Goal: Navigation & Orientation: Find specific page/section

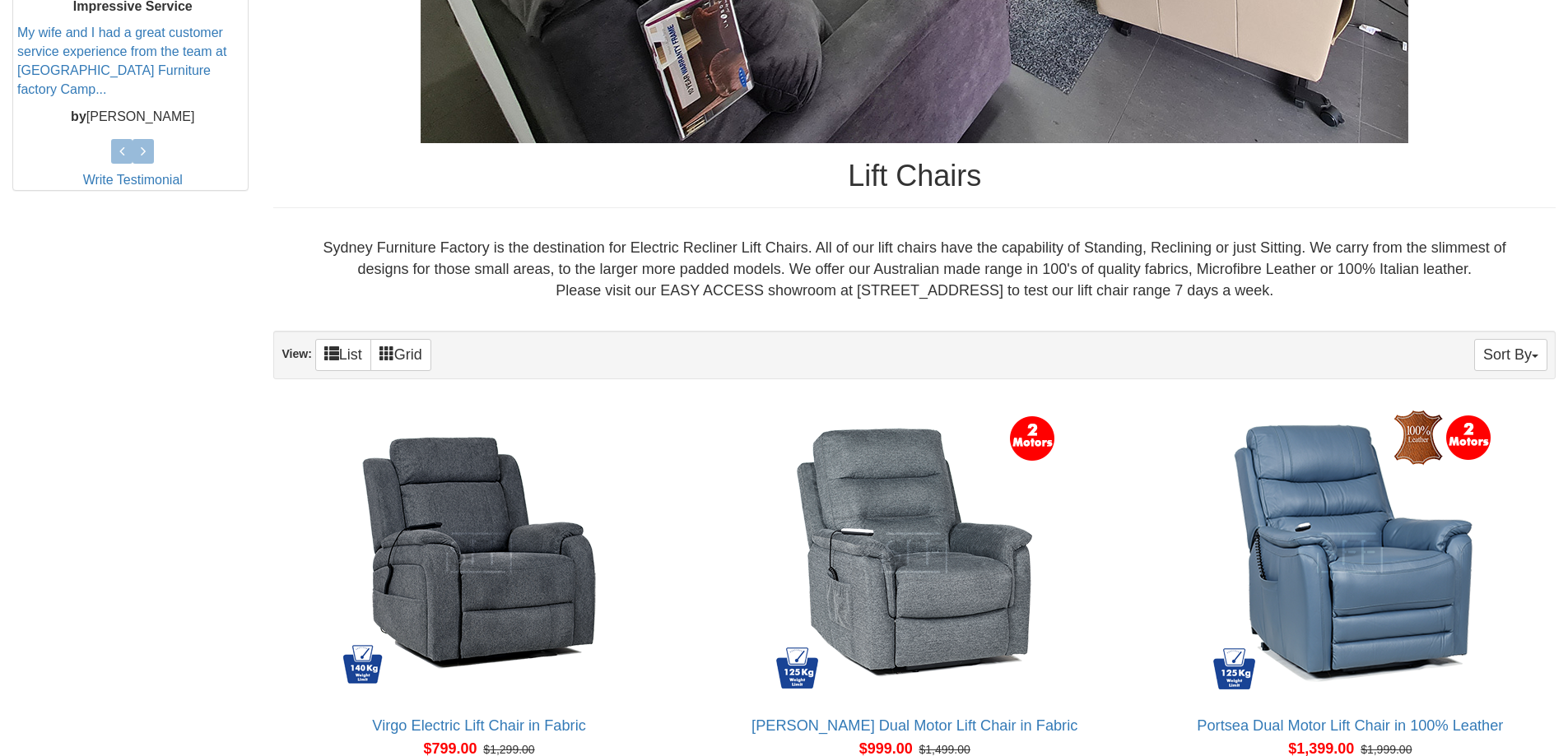
scroll to position [823, 0]
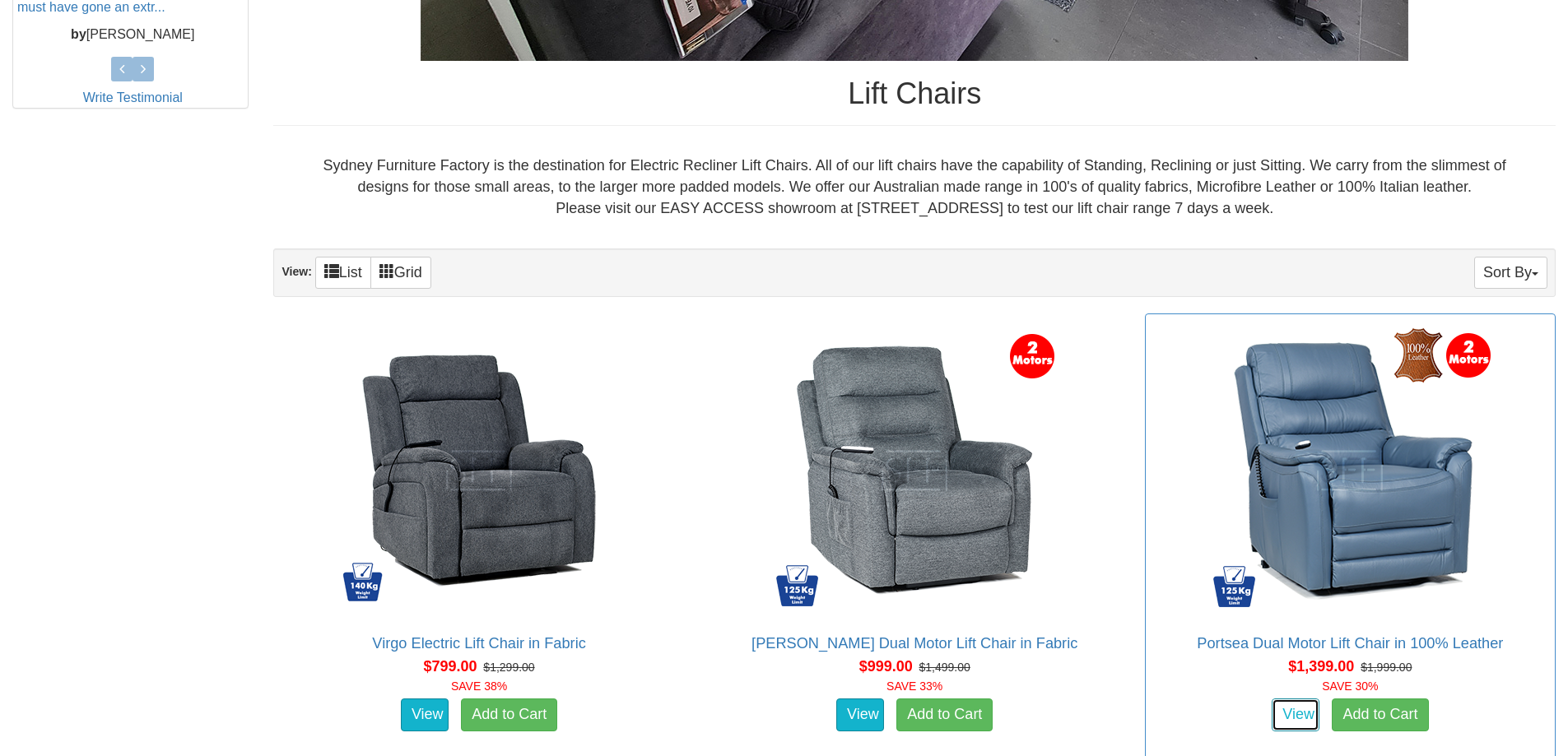
click at [1303, 710] on link "View" at bounding box center [1295, 715] width 47 height 33
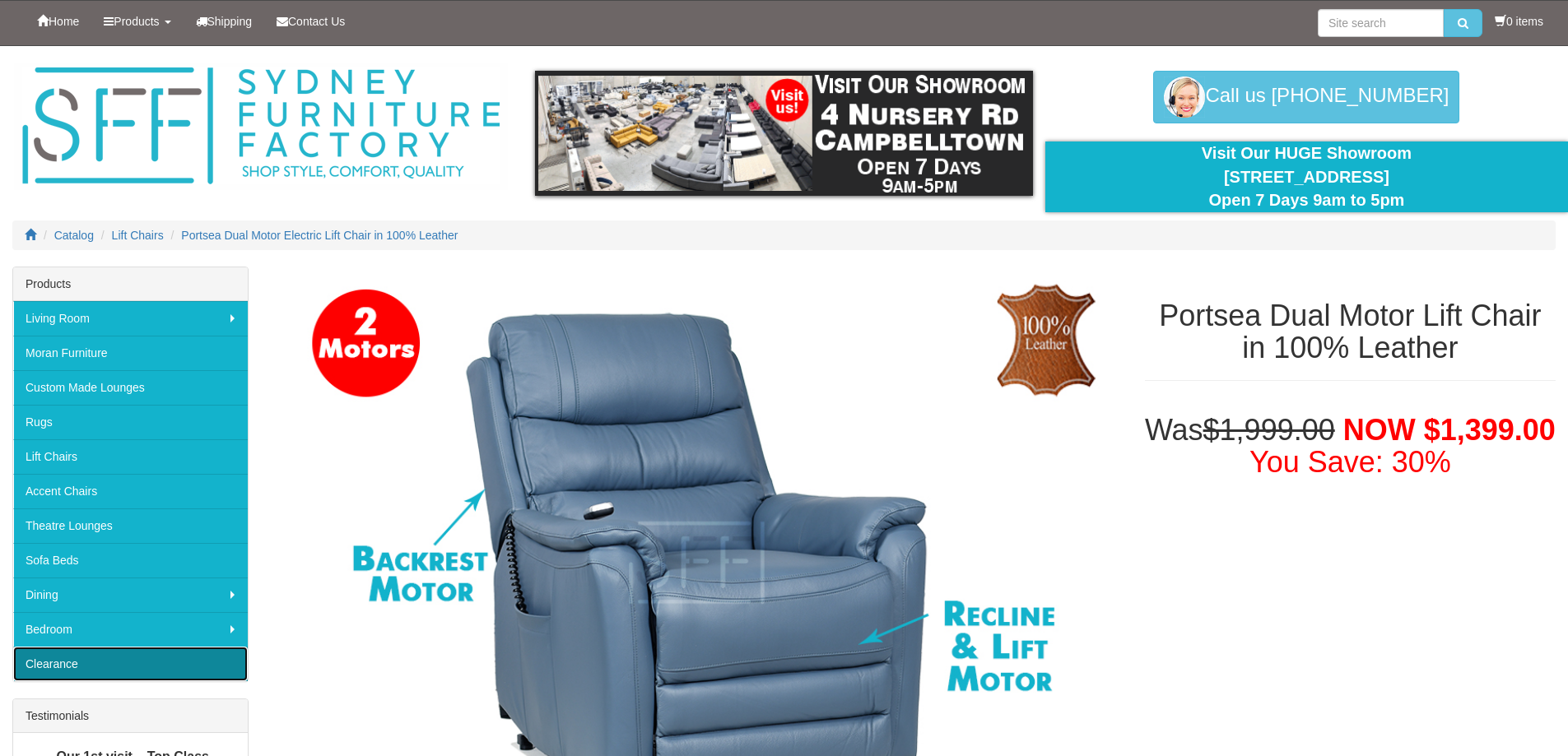
click at [199, 668] on link "Clearance" at bounding box center [130, 664] width 234 height 35
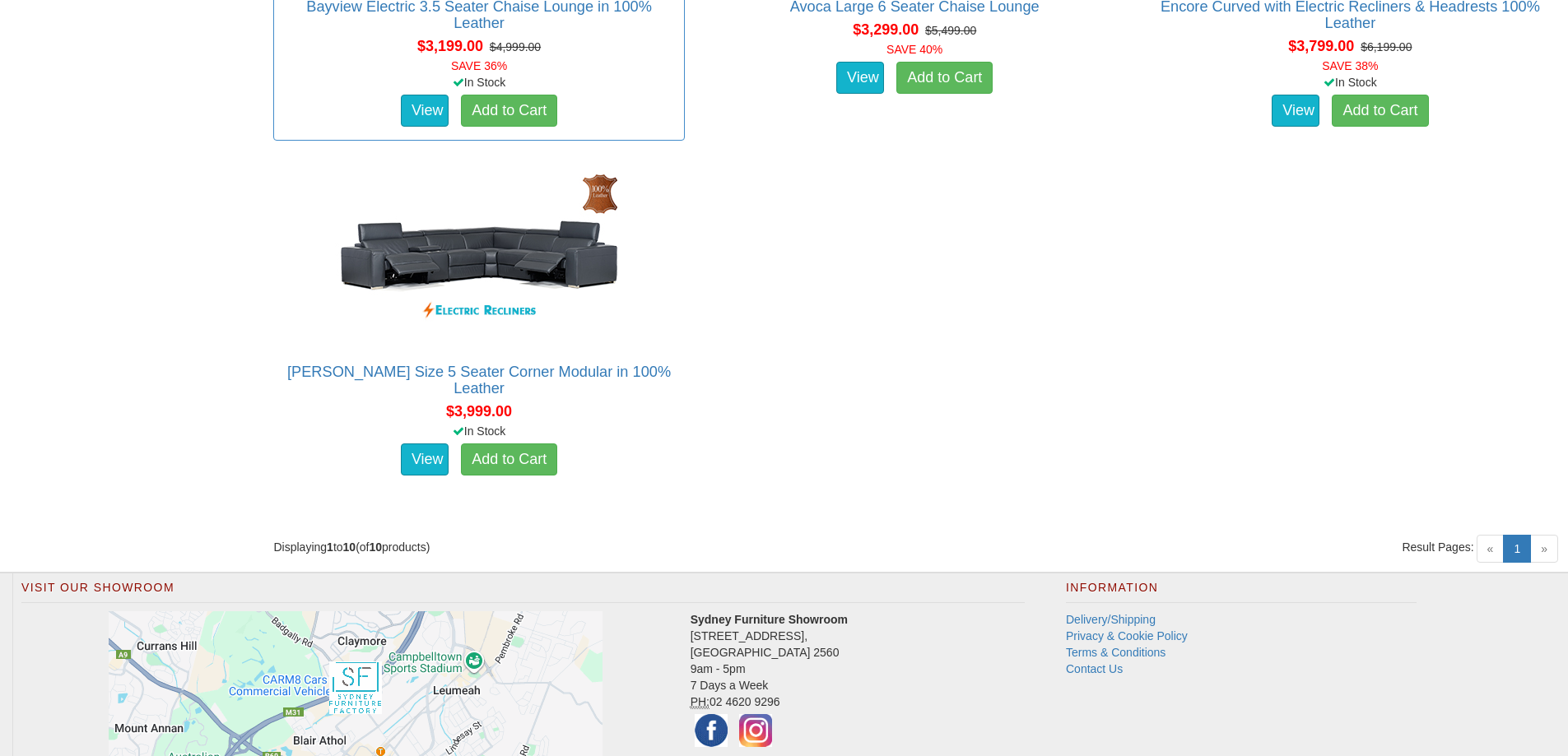
scroll to position [1789, 0]
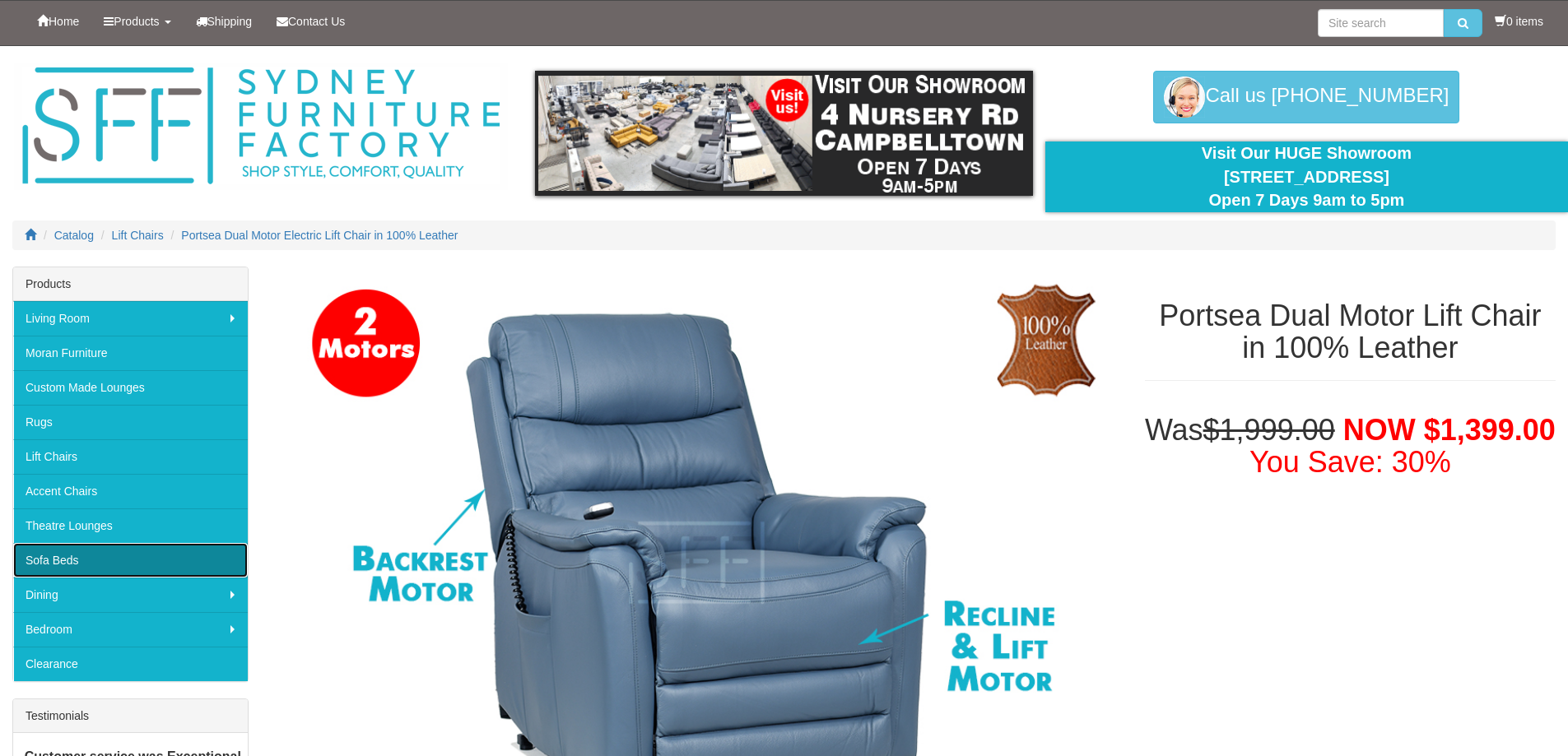
click at [73, 559] on link "Sofa Beds" at bounding box center [130, 560] width 234 height 35
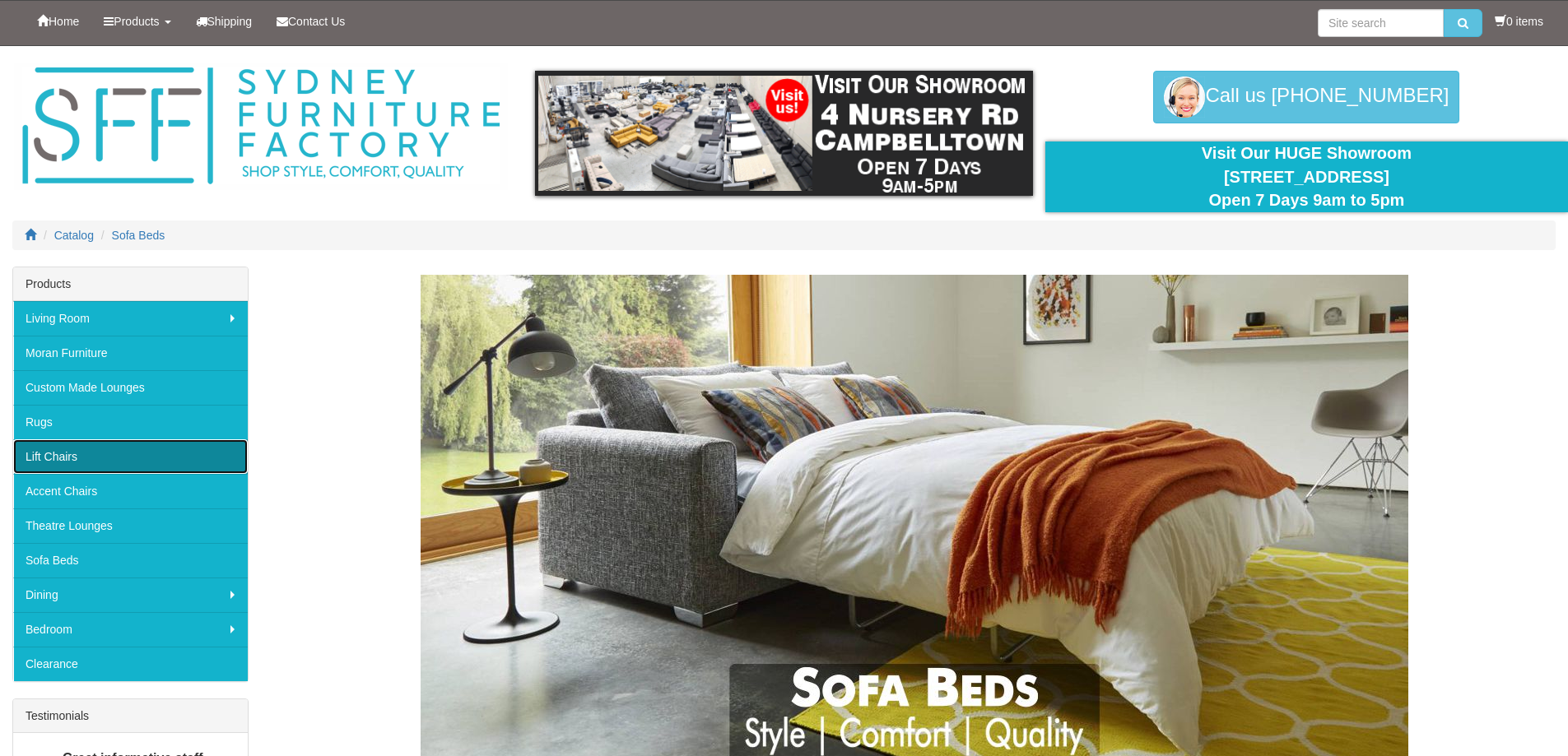
click at [68, 454] on link "Lift Chairs" at bounding box center [130, 457] width 234 height 35
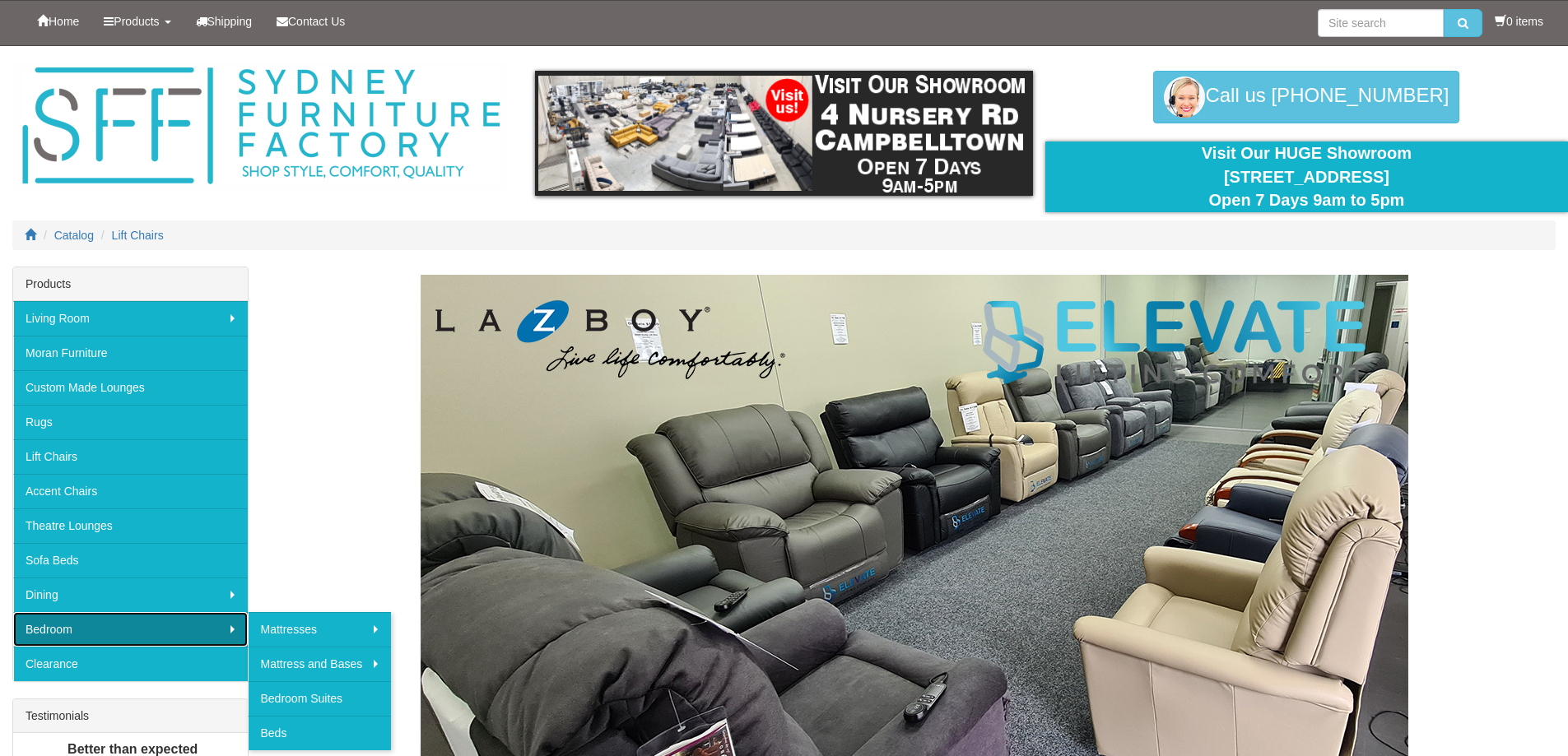
click at [109, 627] on link "Bedroom" at bounding box center [130, 629] width 234 height 35
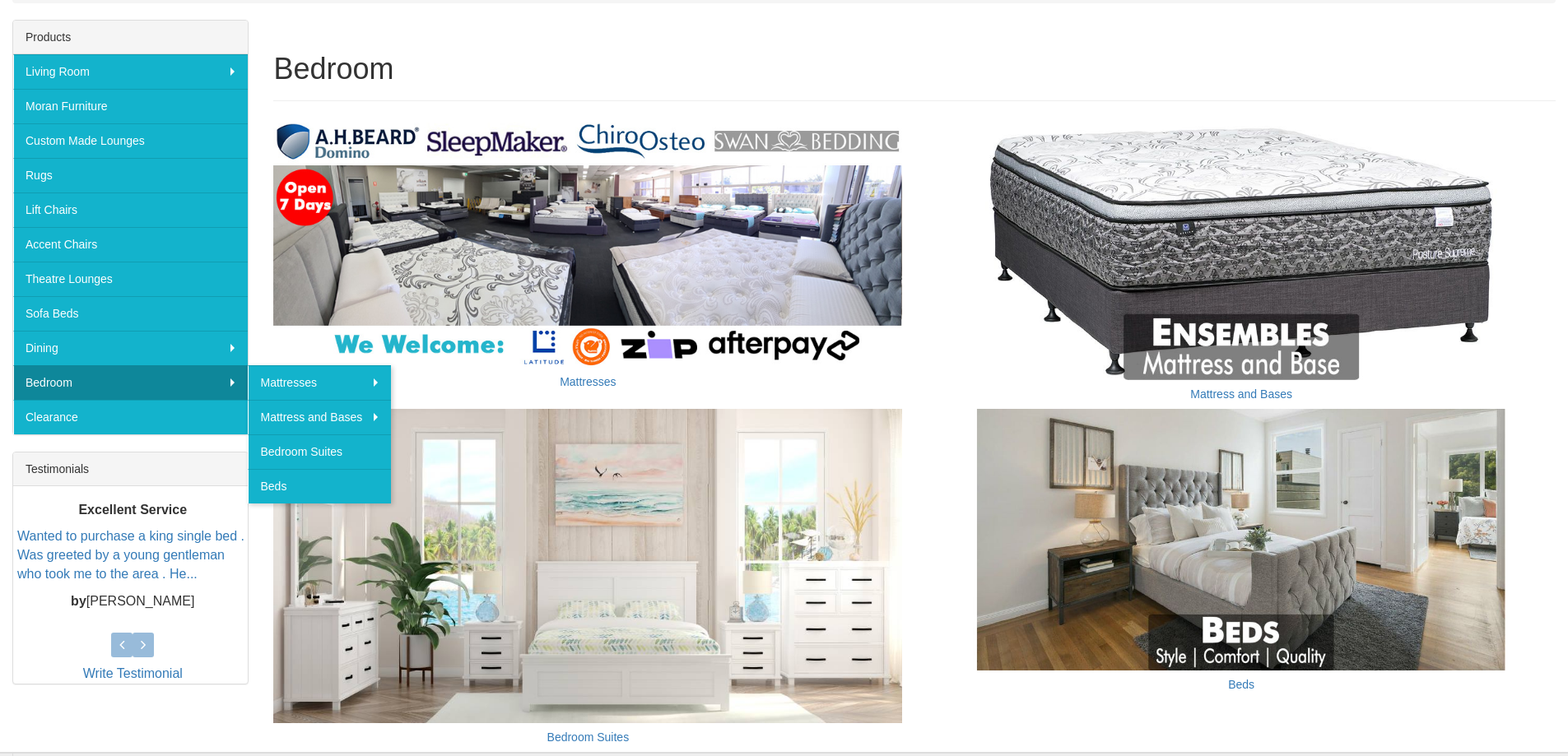
scroll to position [411, 0]
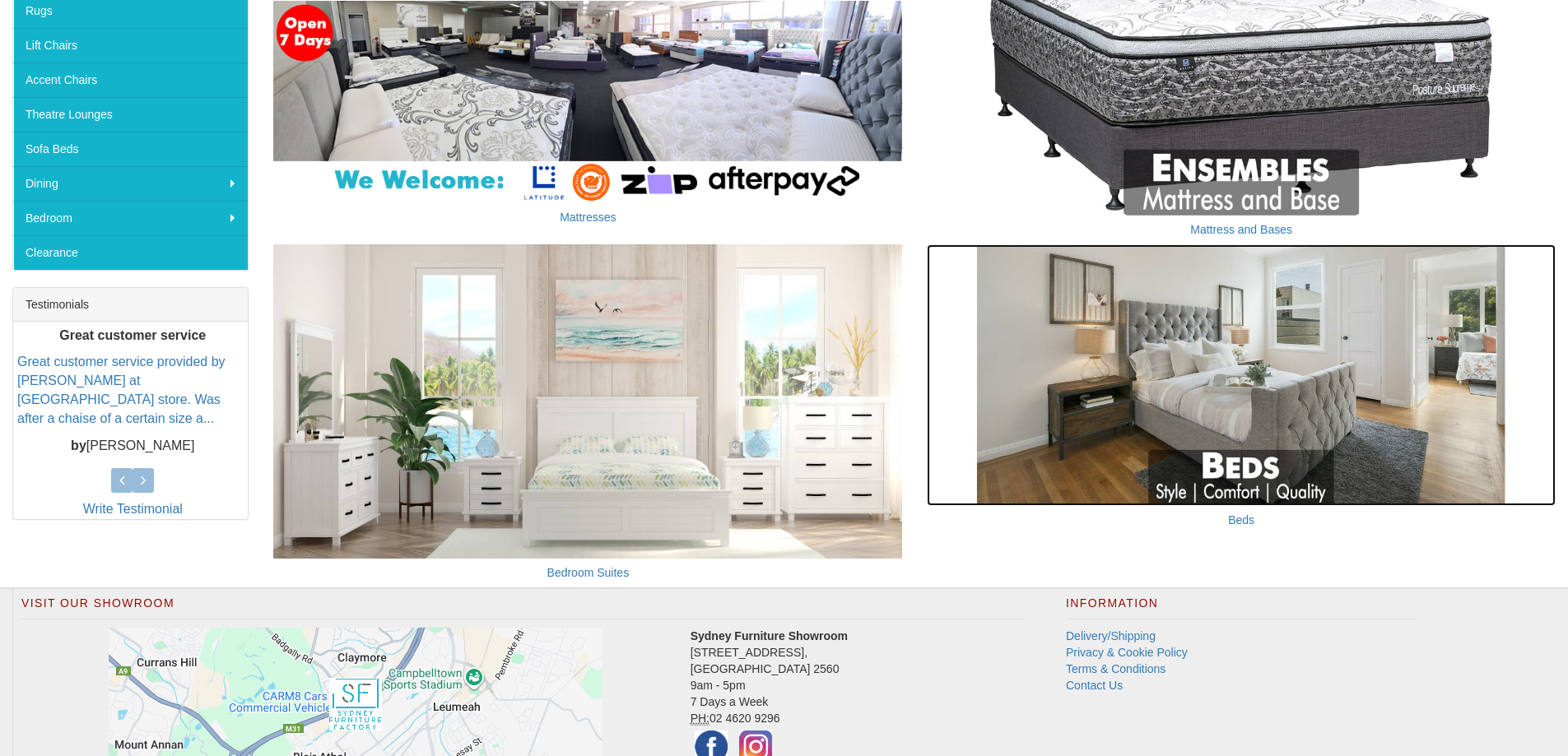
click at [1237, 389] on img at bounding box center [1241, 375] width 628 height 262
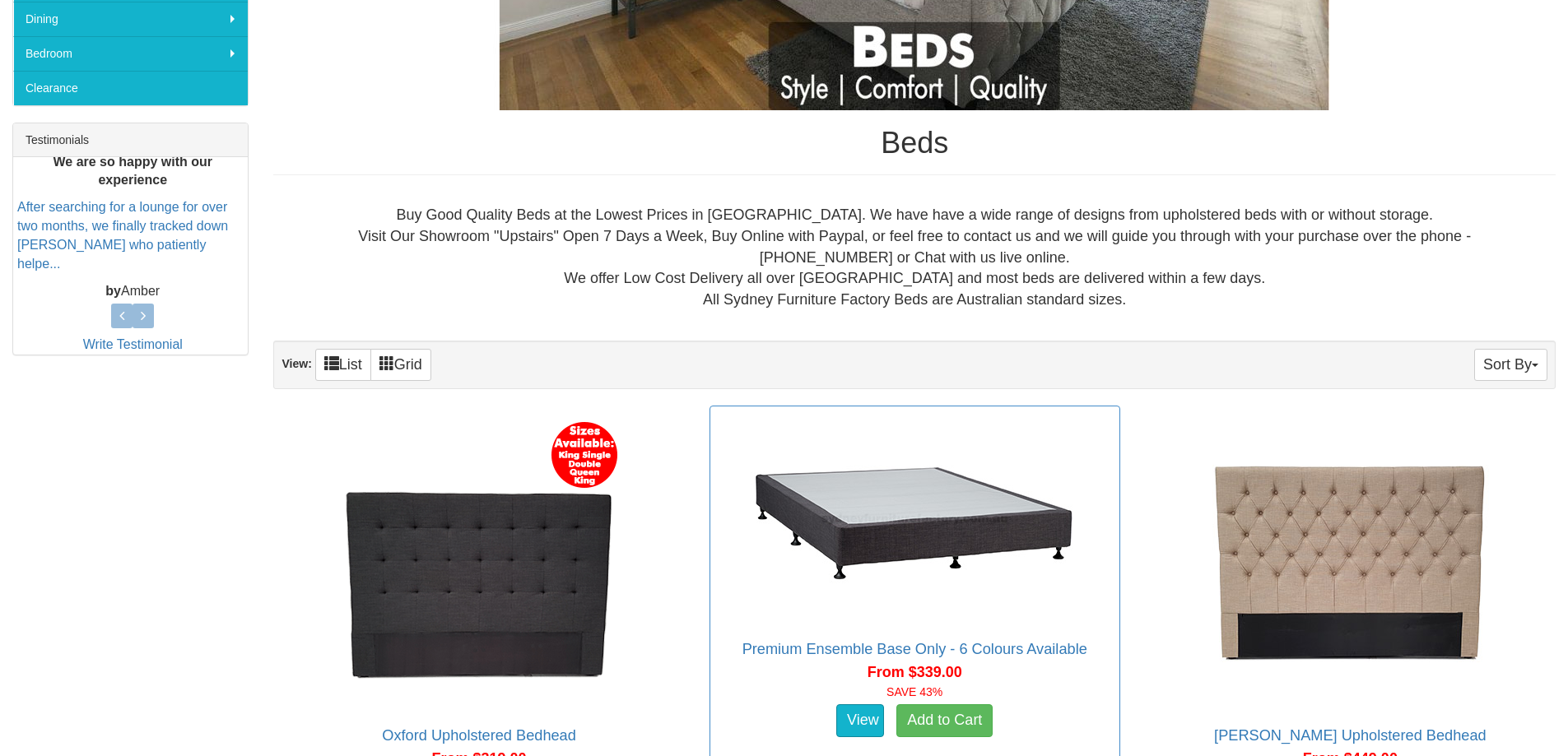
scroll to position [658, 0]
